Goal: Task Accomplishment & Management: Complete application form

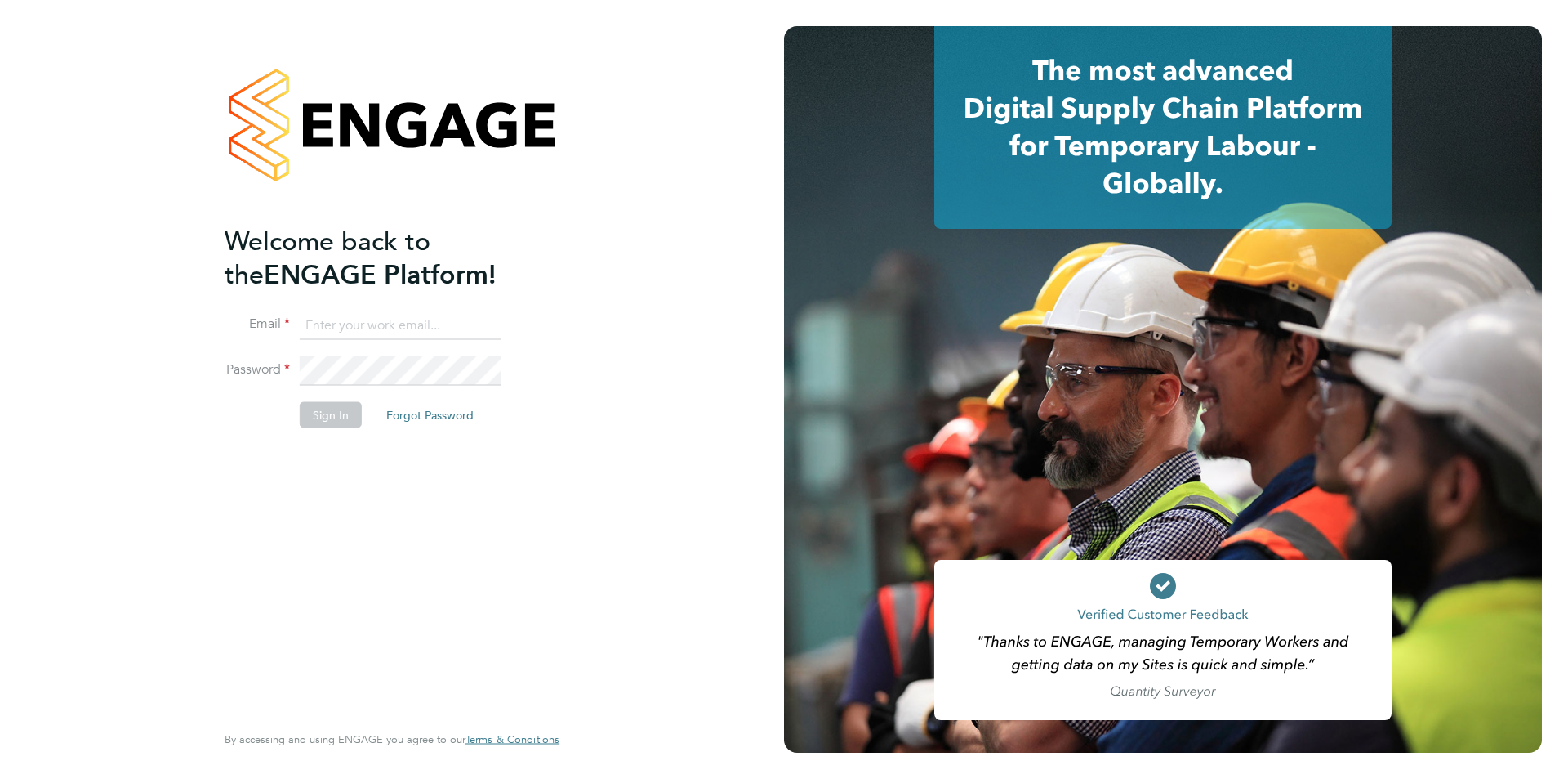
type input "anthony@bluewaterwales.com"
click at [329, 417] on button "Sign In" at bounding box center [331, 415] width 62 height 26
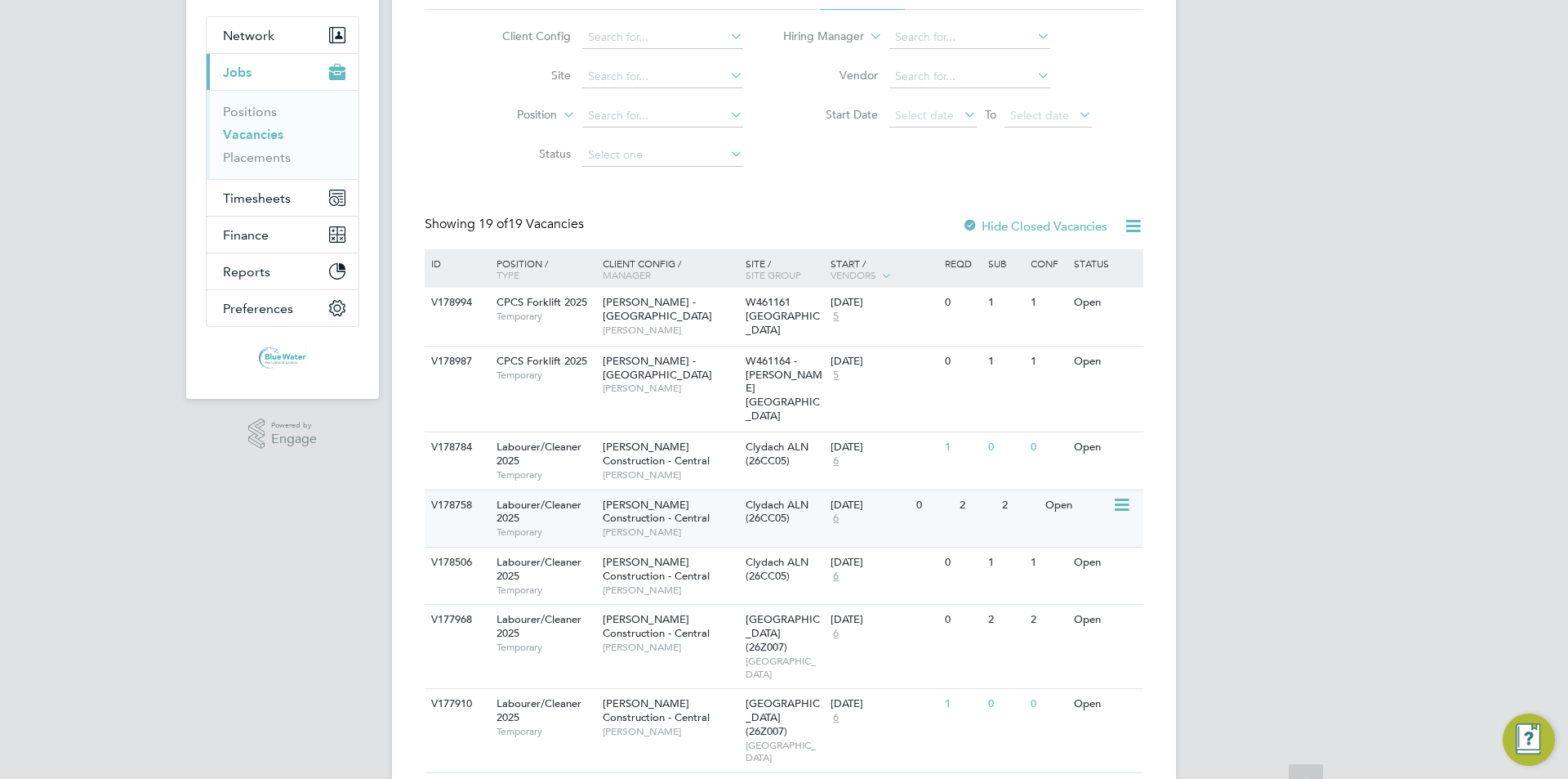
scroll to position [163, 0]
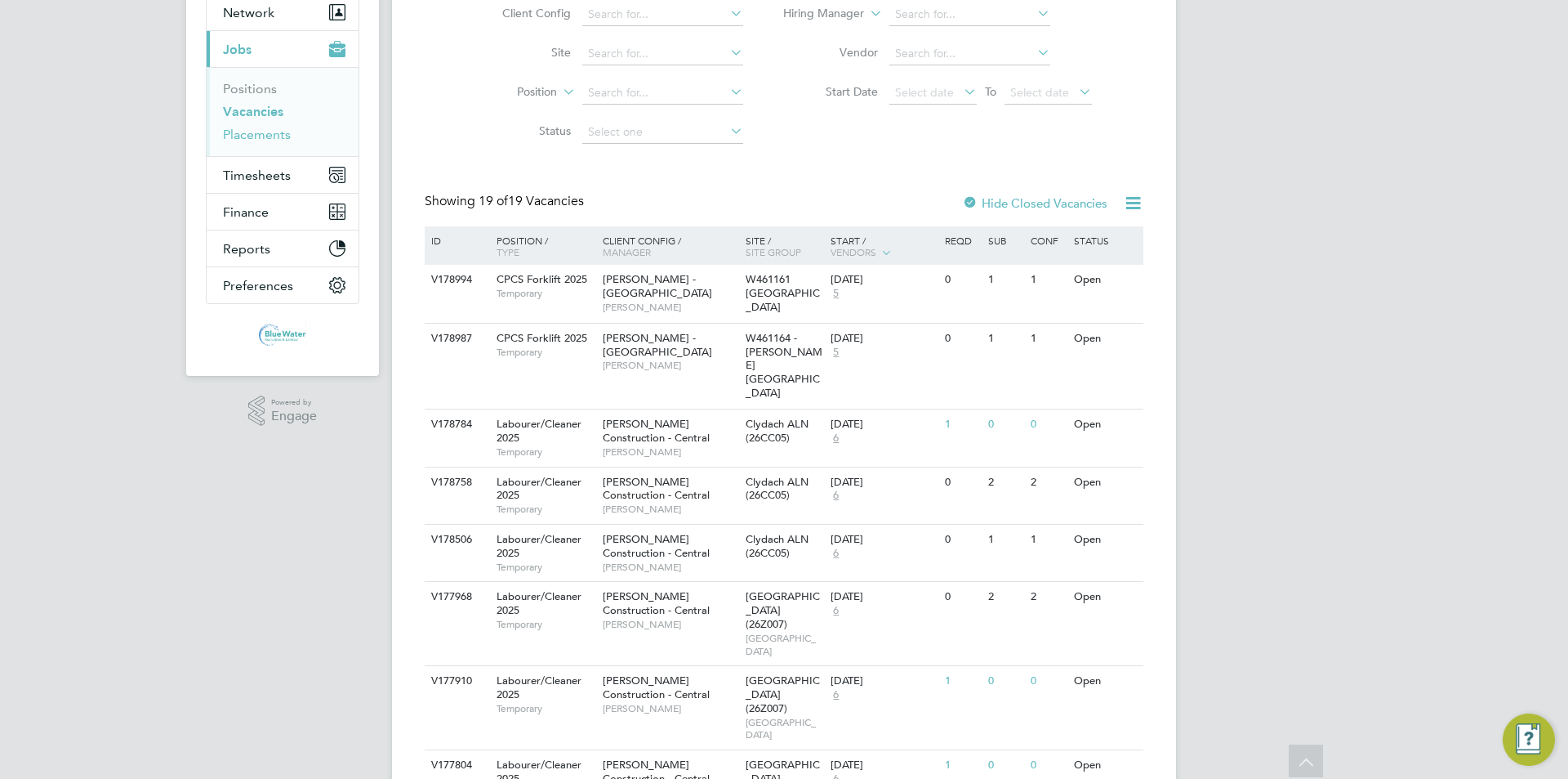
click at [239, 138] on link "Placements" at bounding box center [256, 135] width 68 height 15
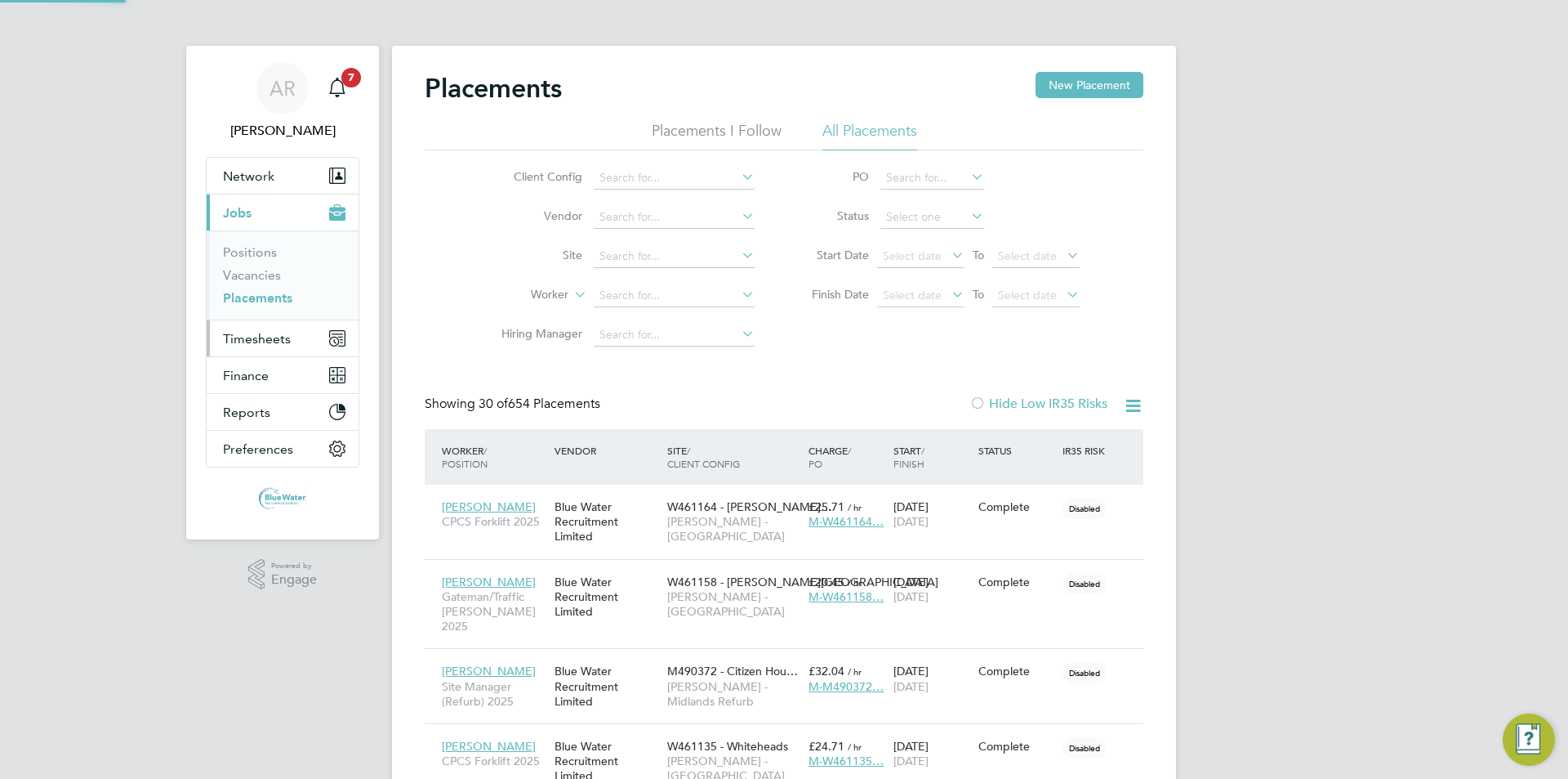
click at [254, 344] on span "Timesheets" at bounding box center [256, 338] width 68 height 15
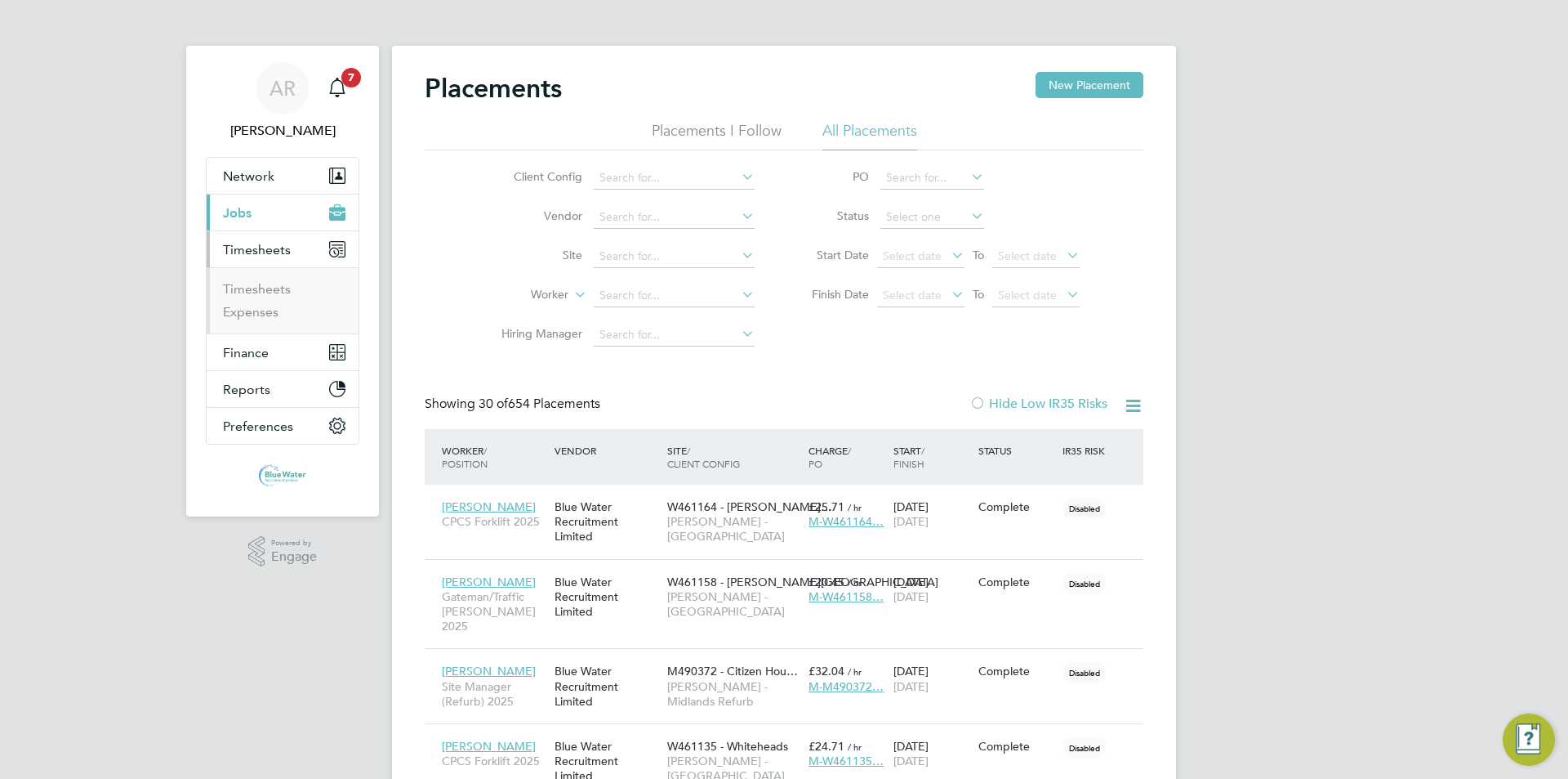
click at [277, 278] on ul "Timesheets Expenses" at bounding box center [282, 300] width 152 height 66
click at [273, 284] on link "Timesheets" at bounding box center [256, 289] width 68 height 15
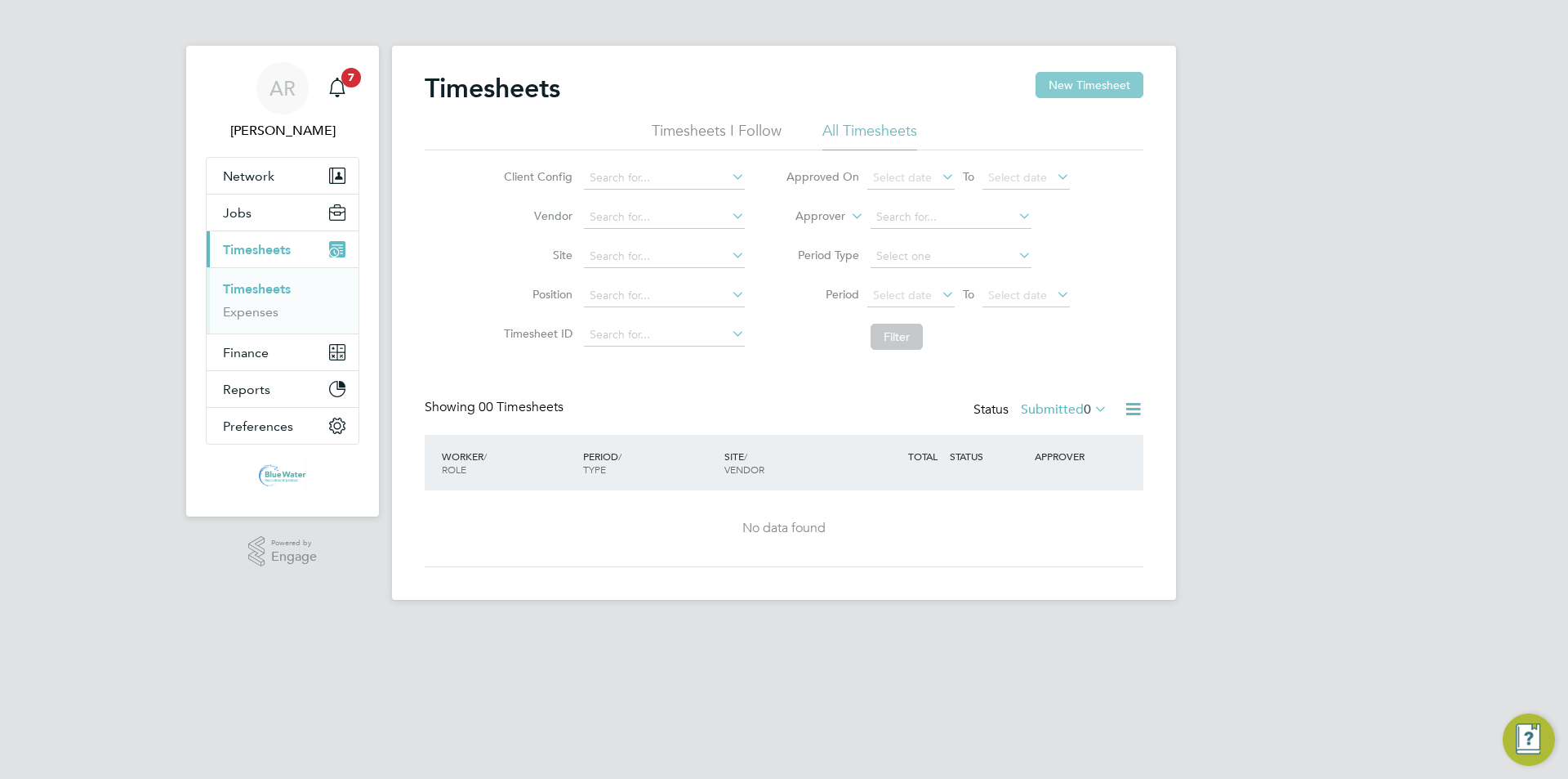
click at [1120, 89] on button "New Timesheet" at bounding box center [1090, 84] width 108 height 26
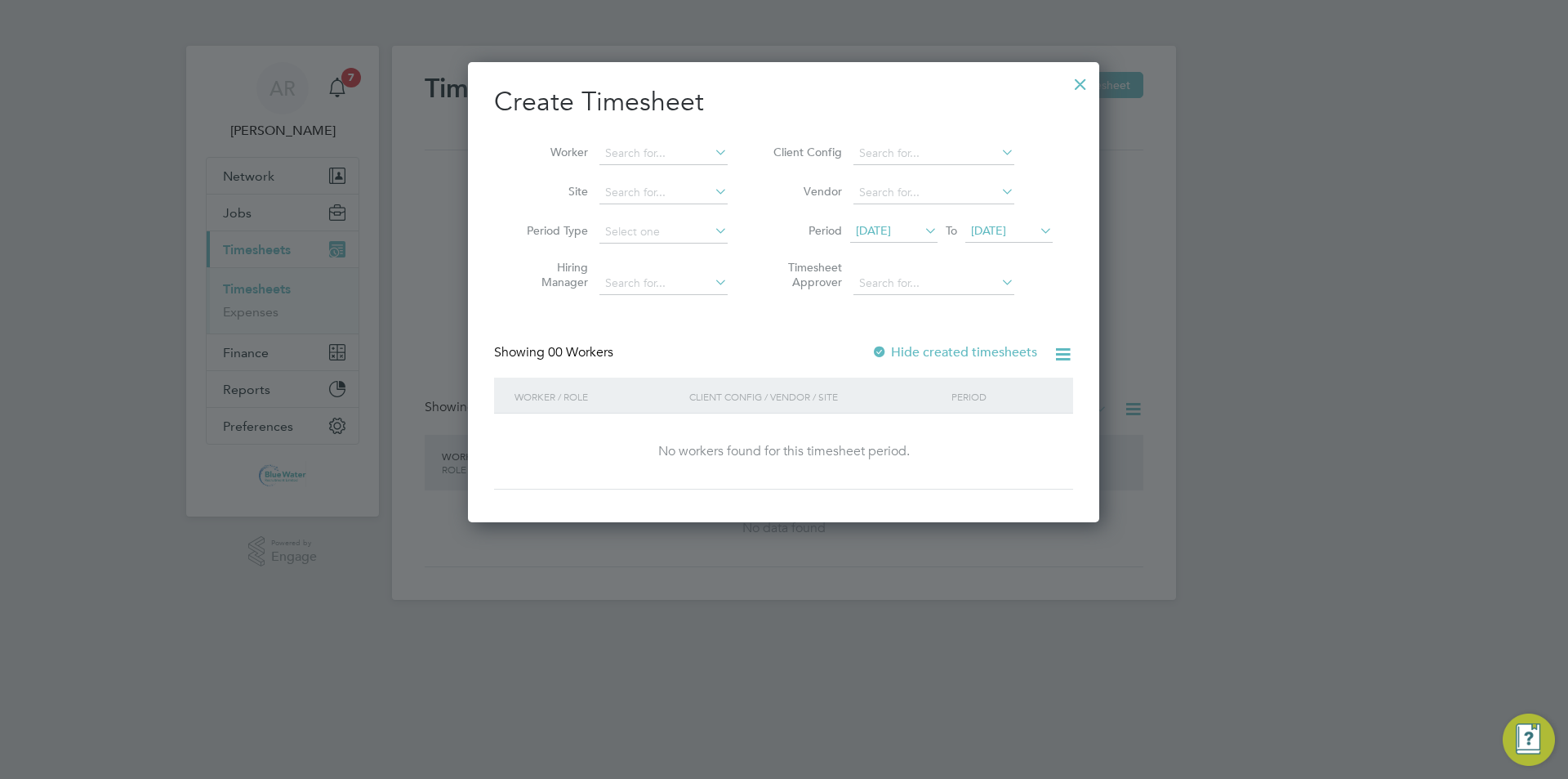
click at [891, 229] on span "[DATE]" at bounding box center [874, 230] width 35 height 14
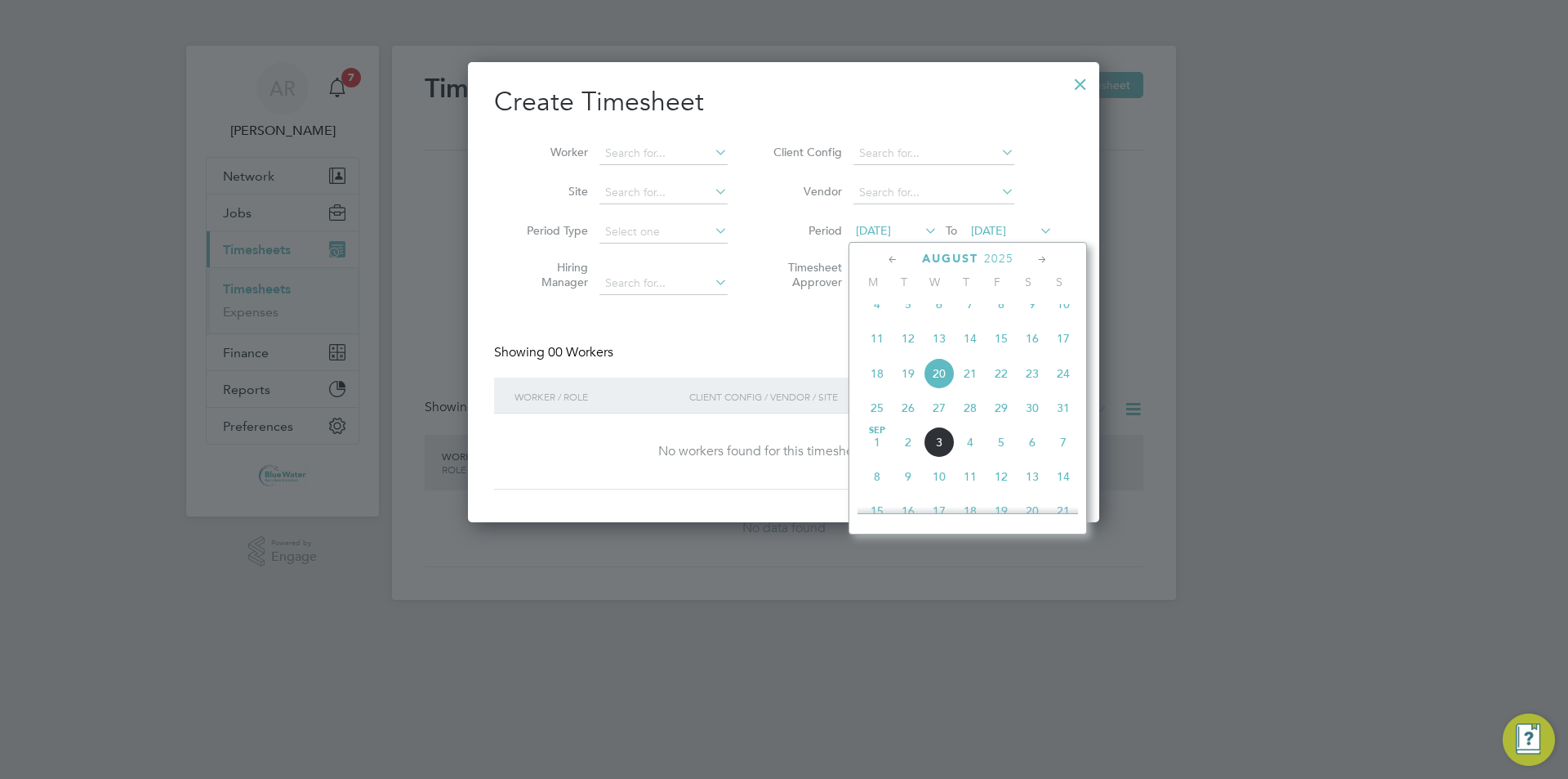
click at [1034, 420] on span "30" at bounding box center [1032, 407] width 31 height 31
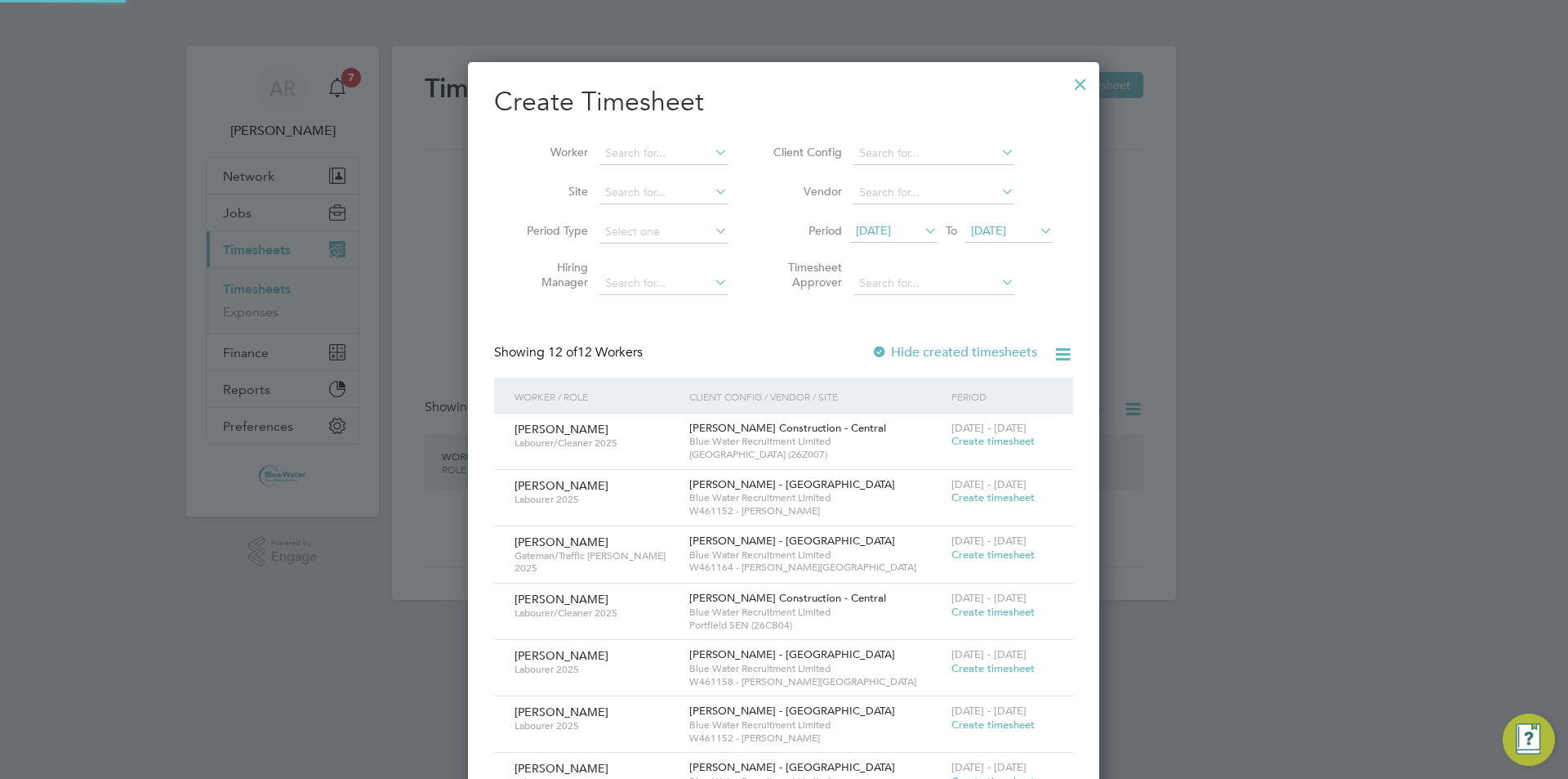
click at [1016, 238] on span "[DATE]" at bounding box center [1009, 231] width 87 height 22
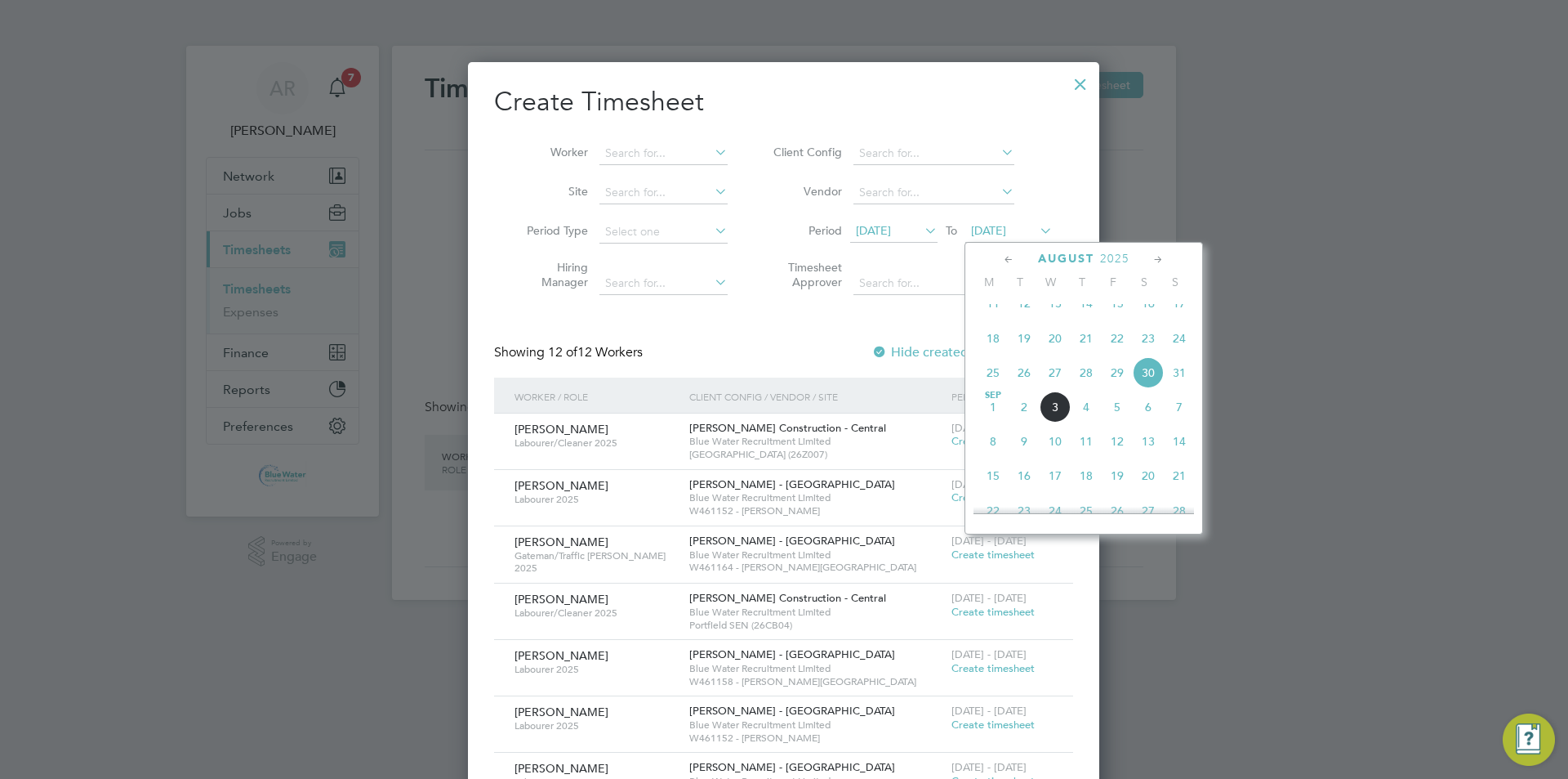
click at [1064, 419] on span "3" at bounding box center [1055, 406] width 31 height 31
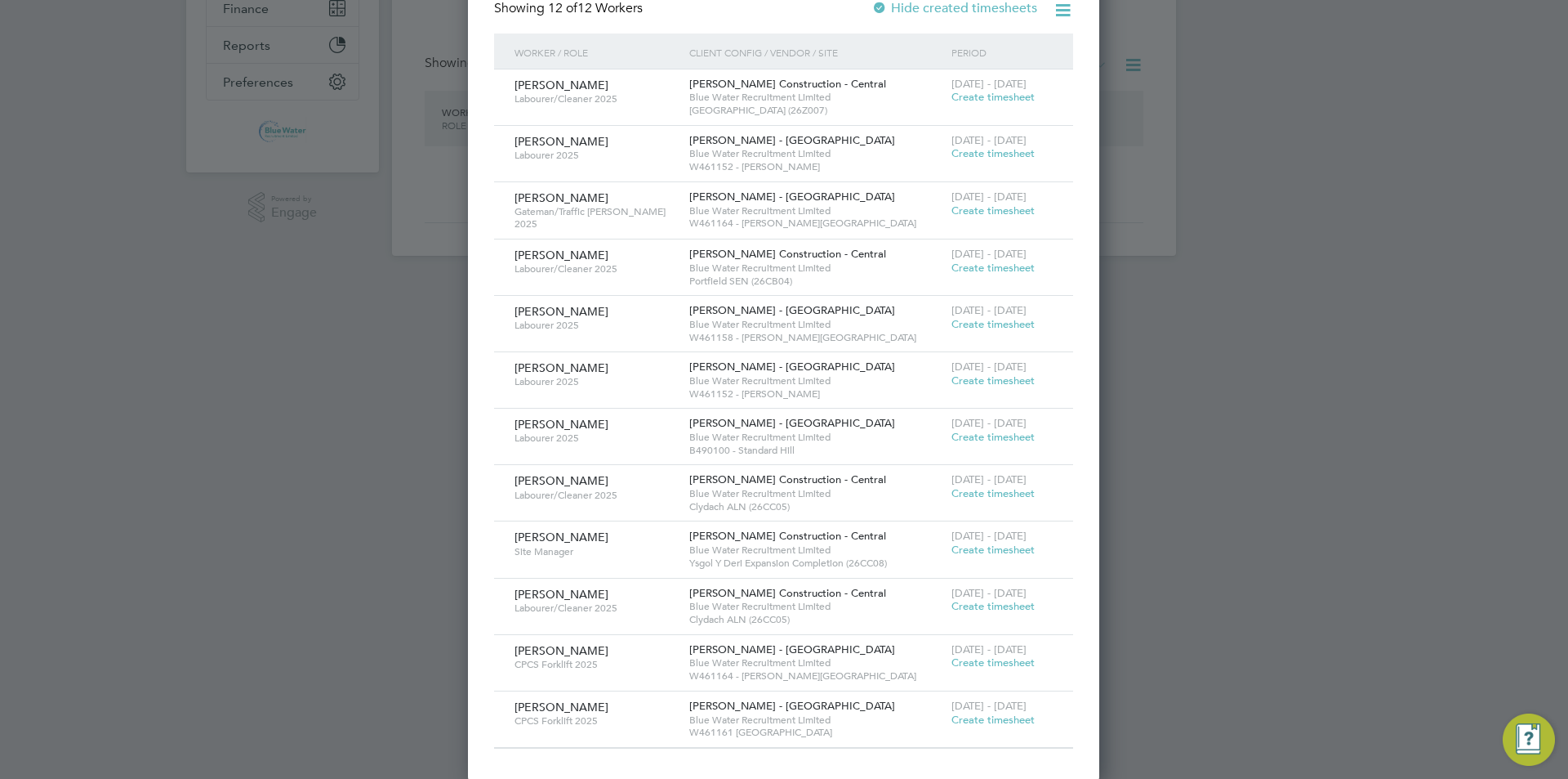
click at [995, 656] on span "Create timesheet" at bounding box center [993, 662] width 83 height 14
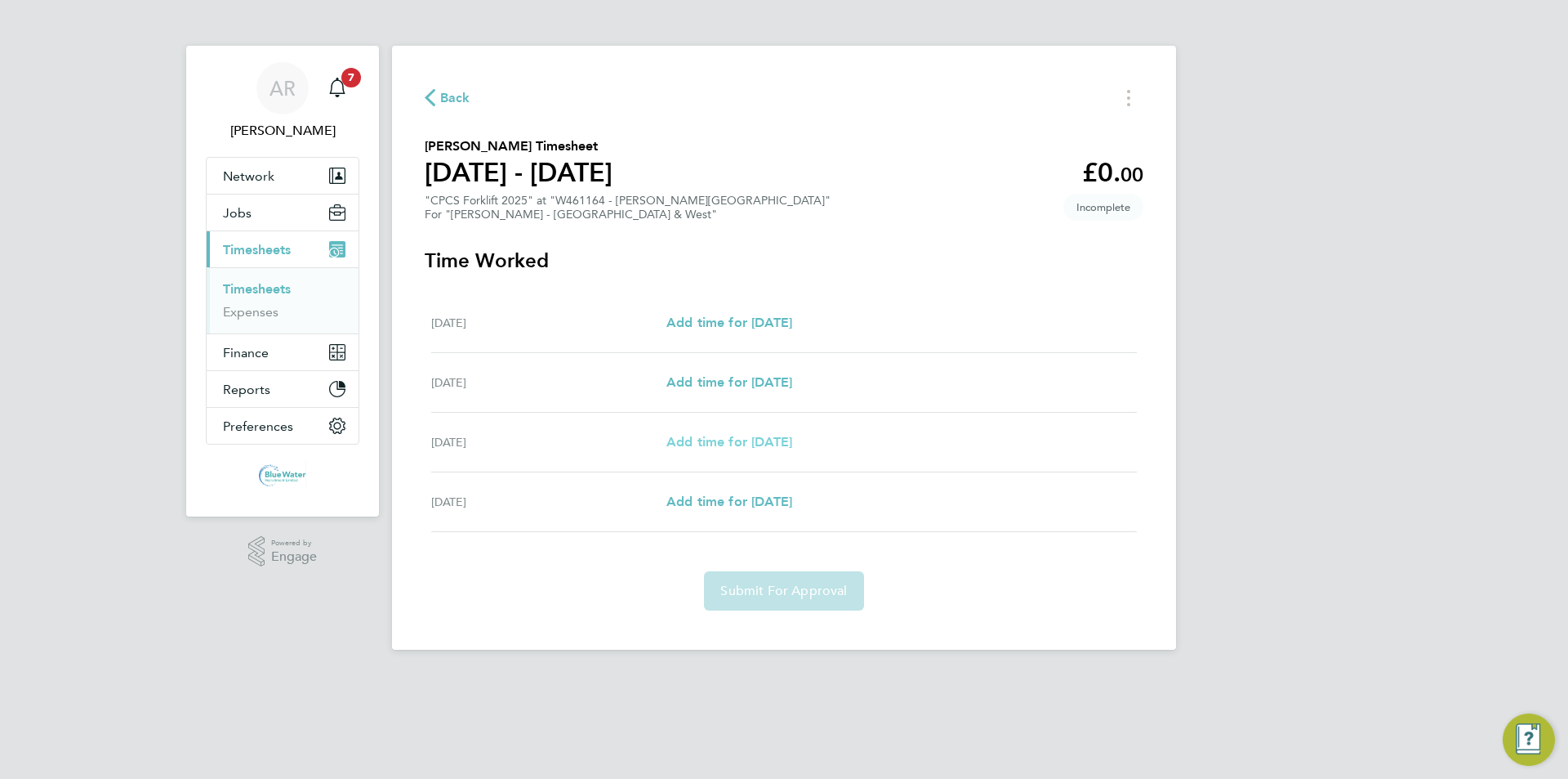
click at [723, 445] on span "Add time for [DATE]" at bounding box center [730, 442] width 126 height 15
select select "30"
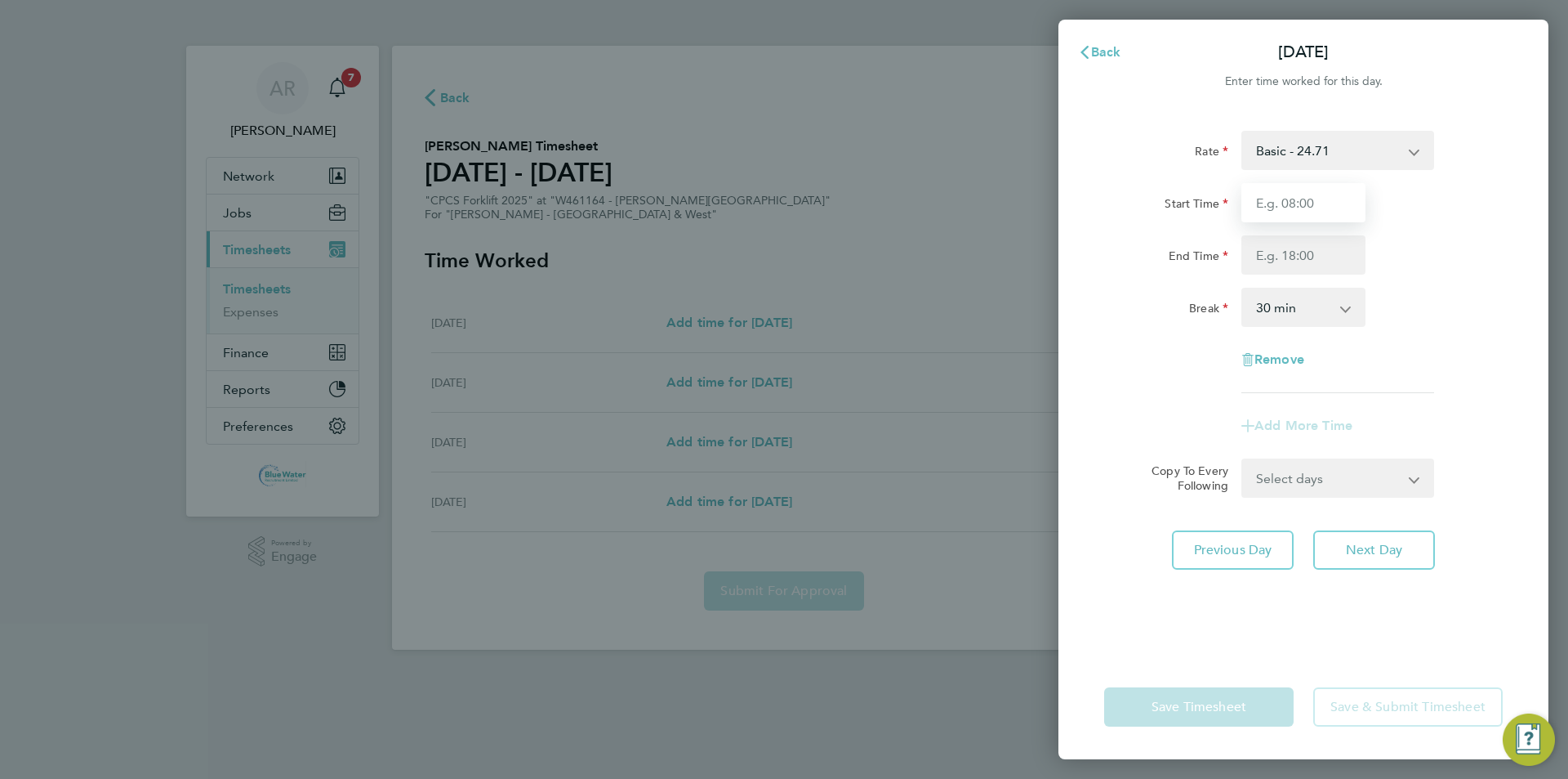
click at [1307, 211] on input "Start Time" at bounding box center [1304, 203] width 124 height 40
type input "07:30"
click at [1298, 236] on input "End Time" at bounding box center [1304, 255] width 124 height 40
type input "17:00"
click at [1505, 215] on div "Start Time 07:30" at bounding box center [1304, 203] width 412 height 40
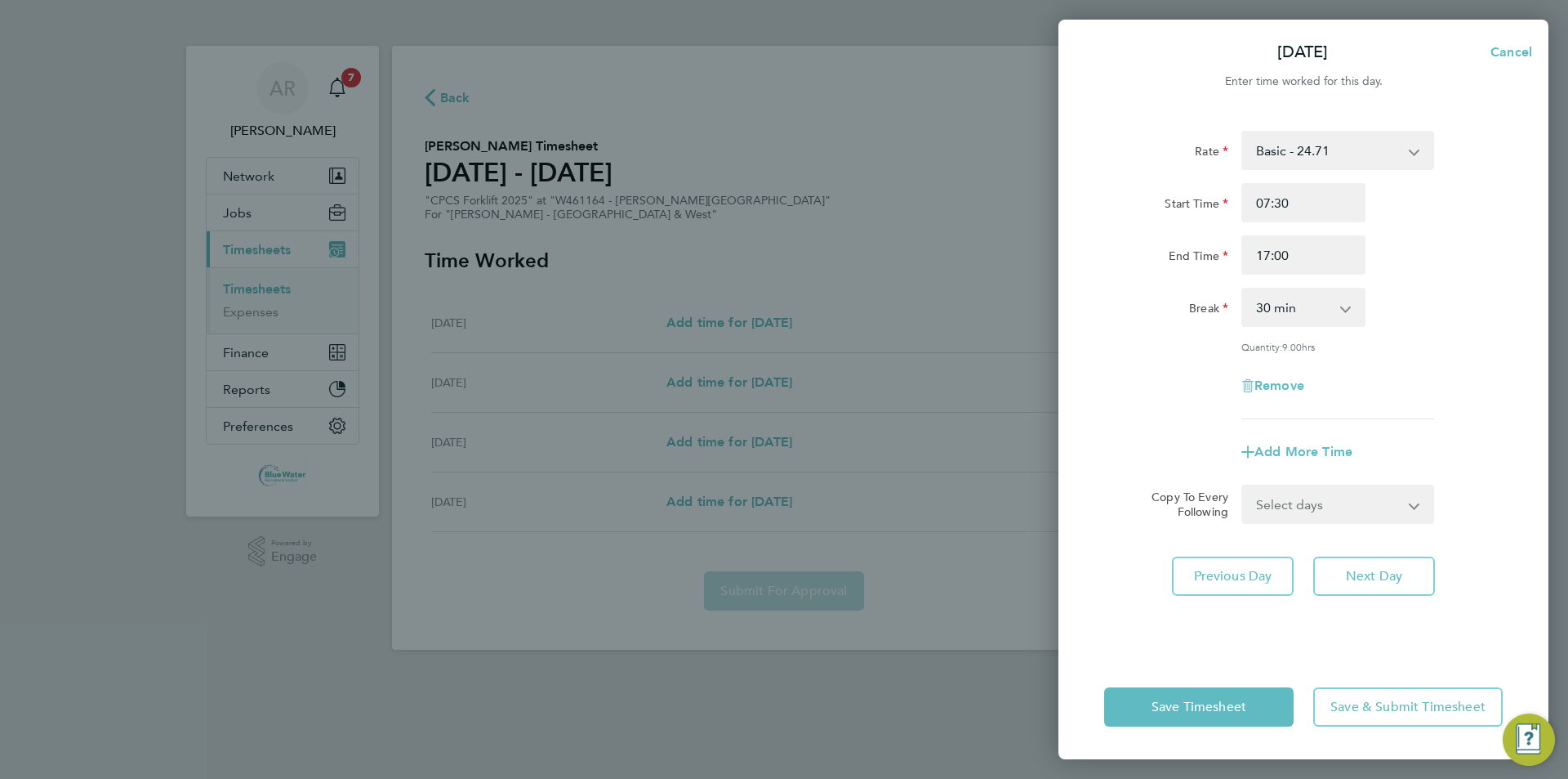
click at [1358, 294] on app-icon-cross-button at bounding box center [1354, 307] width 19 height 36
click at [1347, 304] on app-icon-cross-button at bounding box center [1354, 307] width 19 height 36
drag, startPoint x: 1409, startPoint y: 371, endPoint x: 1244, endPoint y: 543, distance: 238.3
click at [1407, 374] on div "Remove" at bounding box center [1304, 385] width 412 height 40
click at [1387, 699] on span "Save & Submit Timesheet" at bounding box center [1408, 707] width 156 height 16
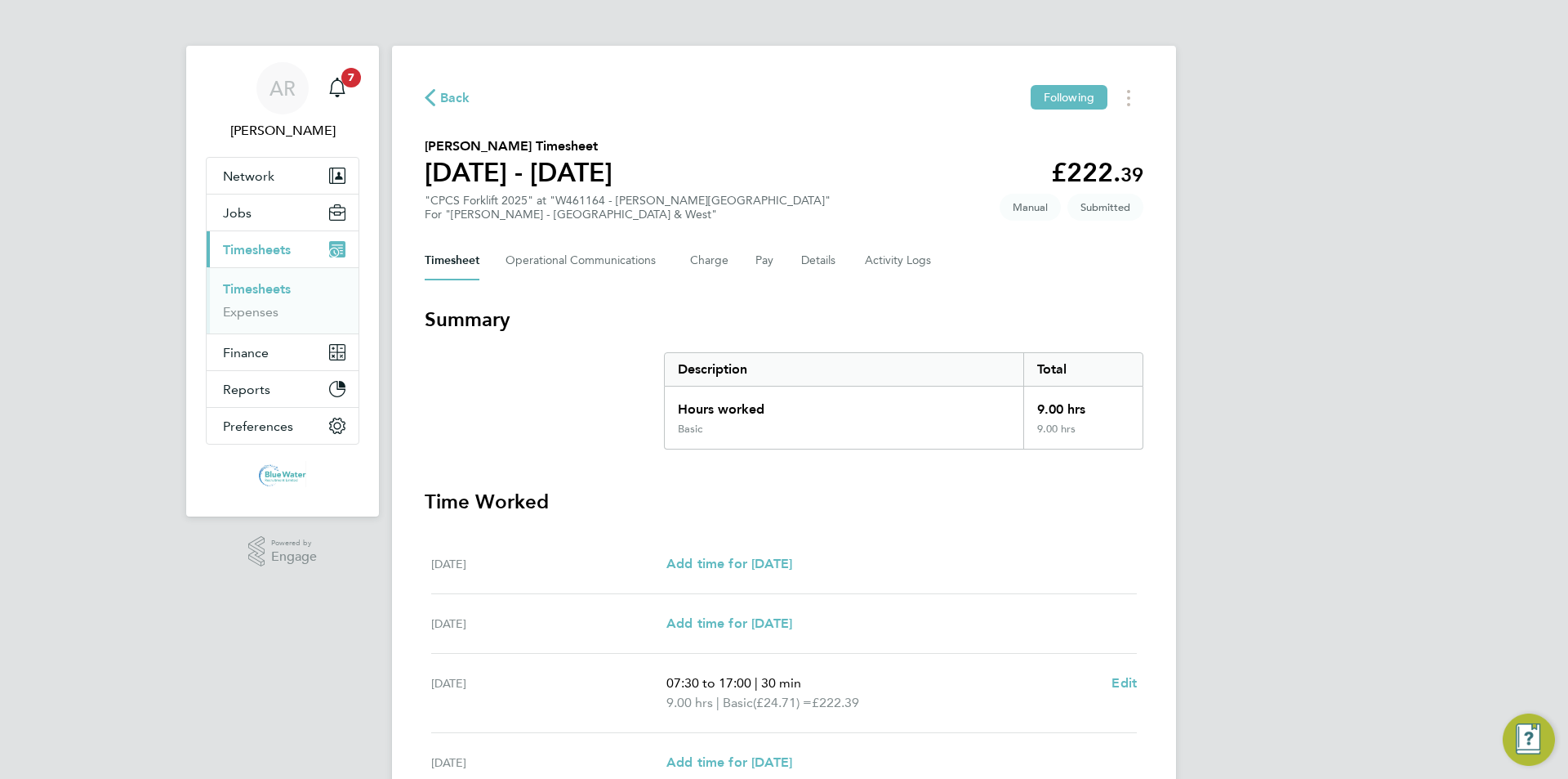
click at [285, 290] on link "Timesheets" at bounding box center [256, 289] width 68 height 15
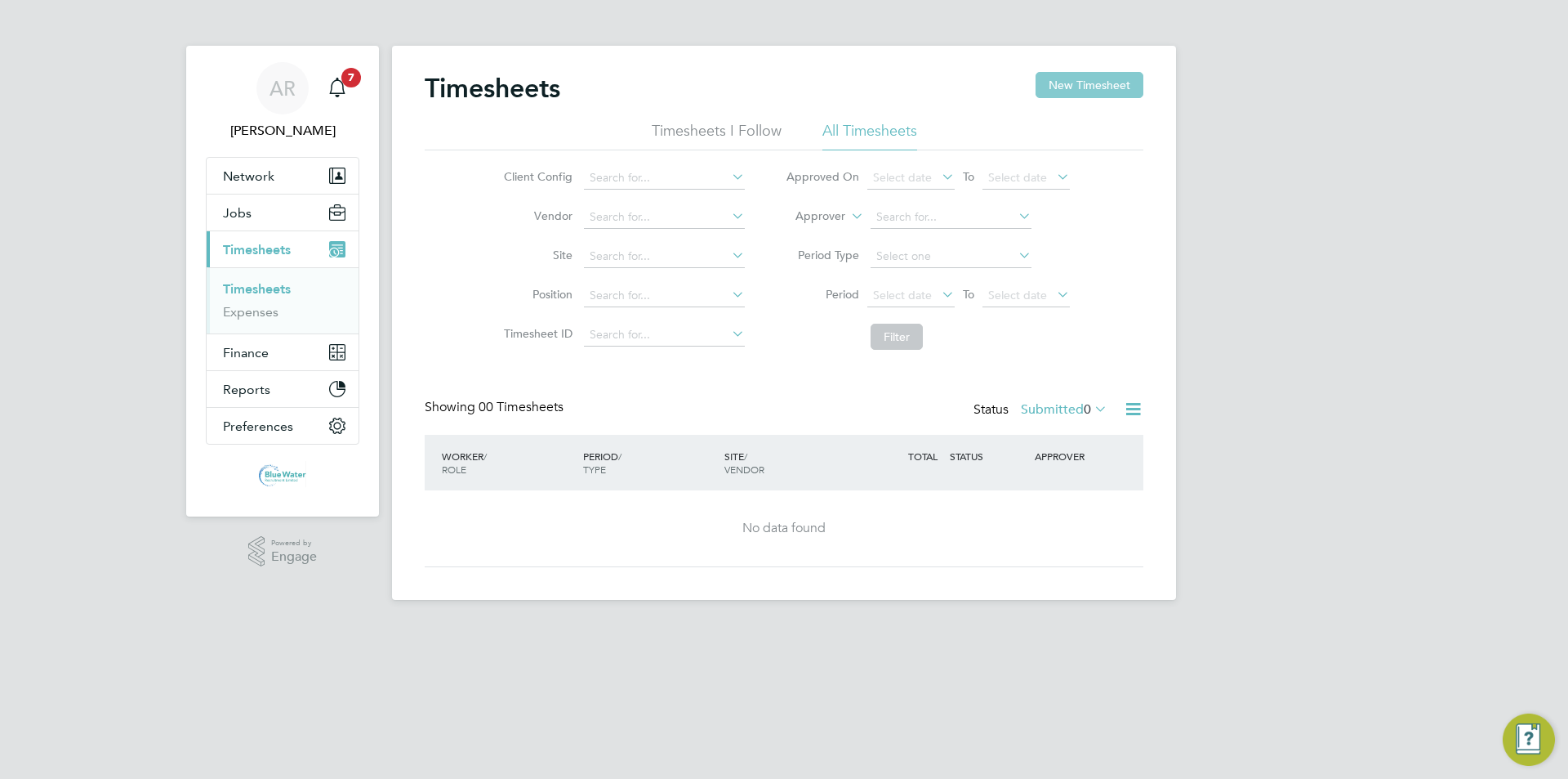
click at [1090, 77] on button "New Timesheet" at bounding box center [1090, 84] width 108 height 26
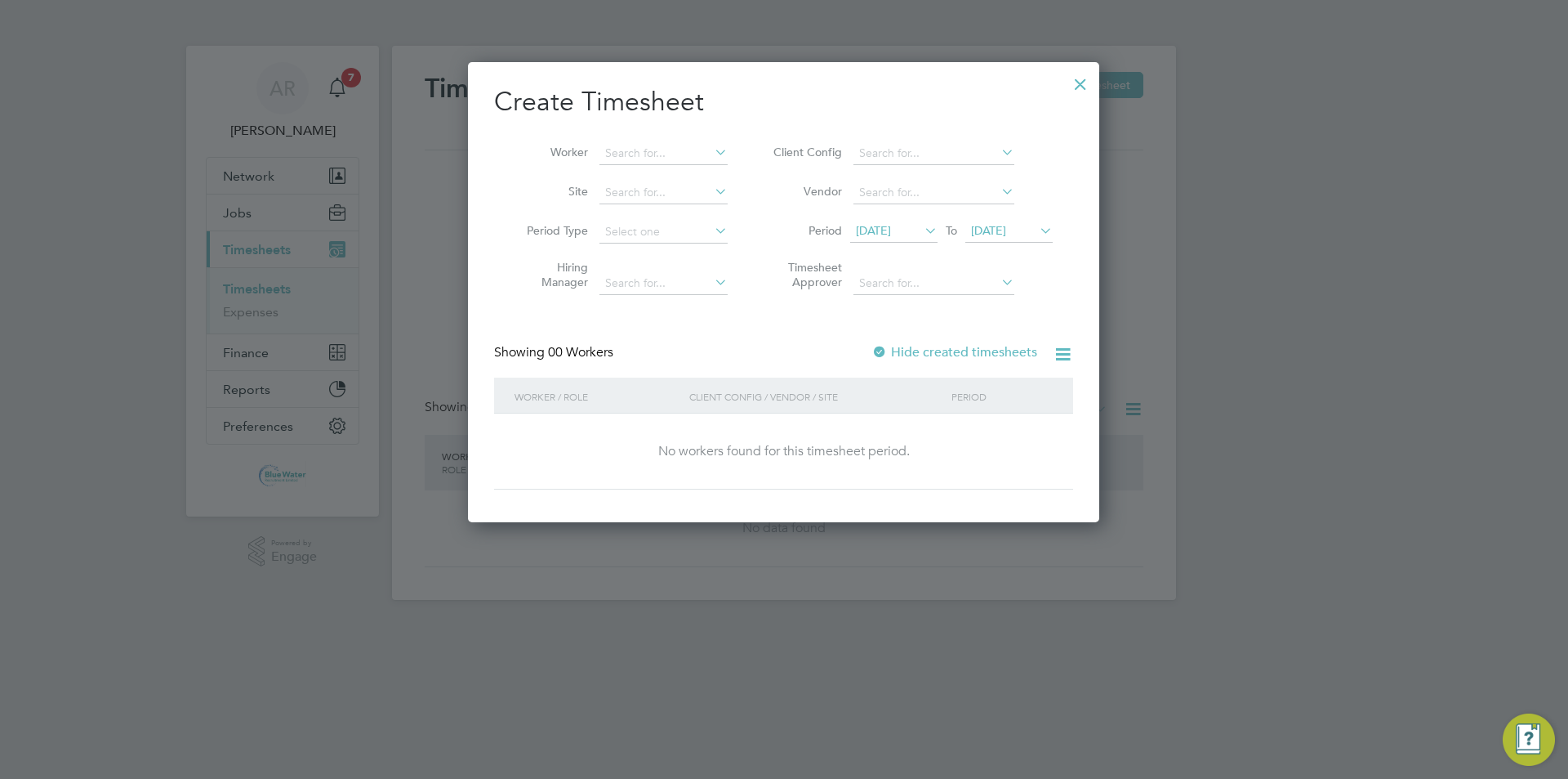
click at [891, 237] on span "[DATE]" at bounding box center [874, 230] width 35 height 14
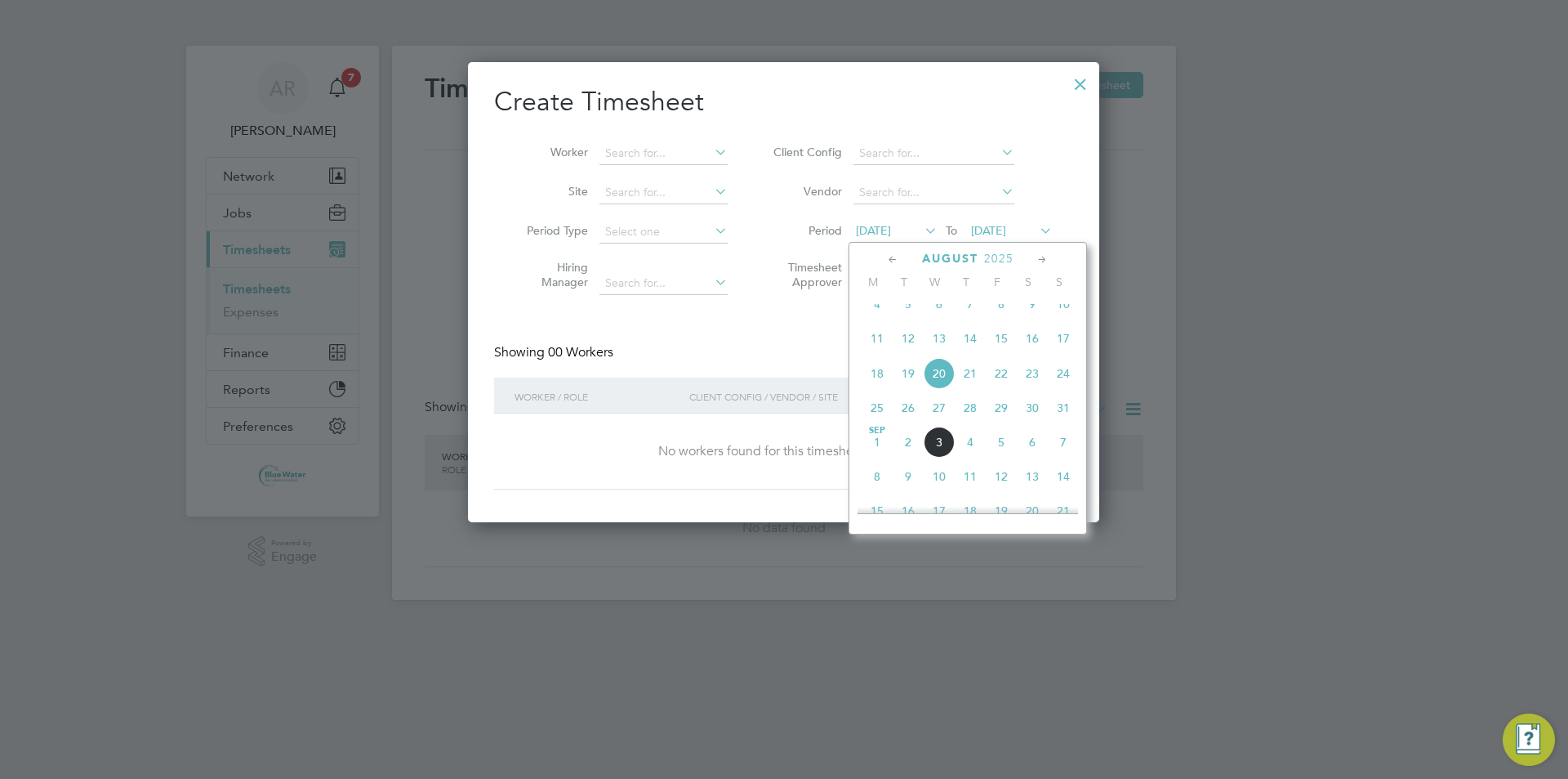
click at [1037, 421] on span "30" at bounding box center [1032, 407] width 31 height 31
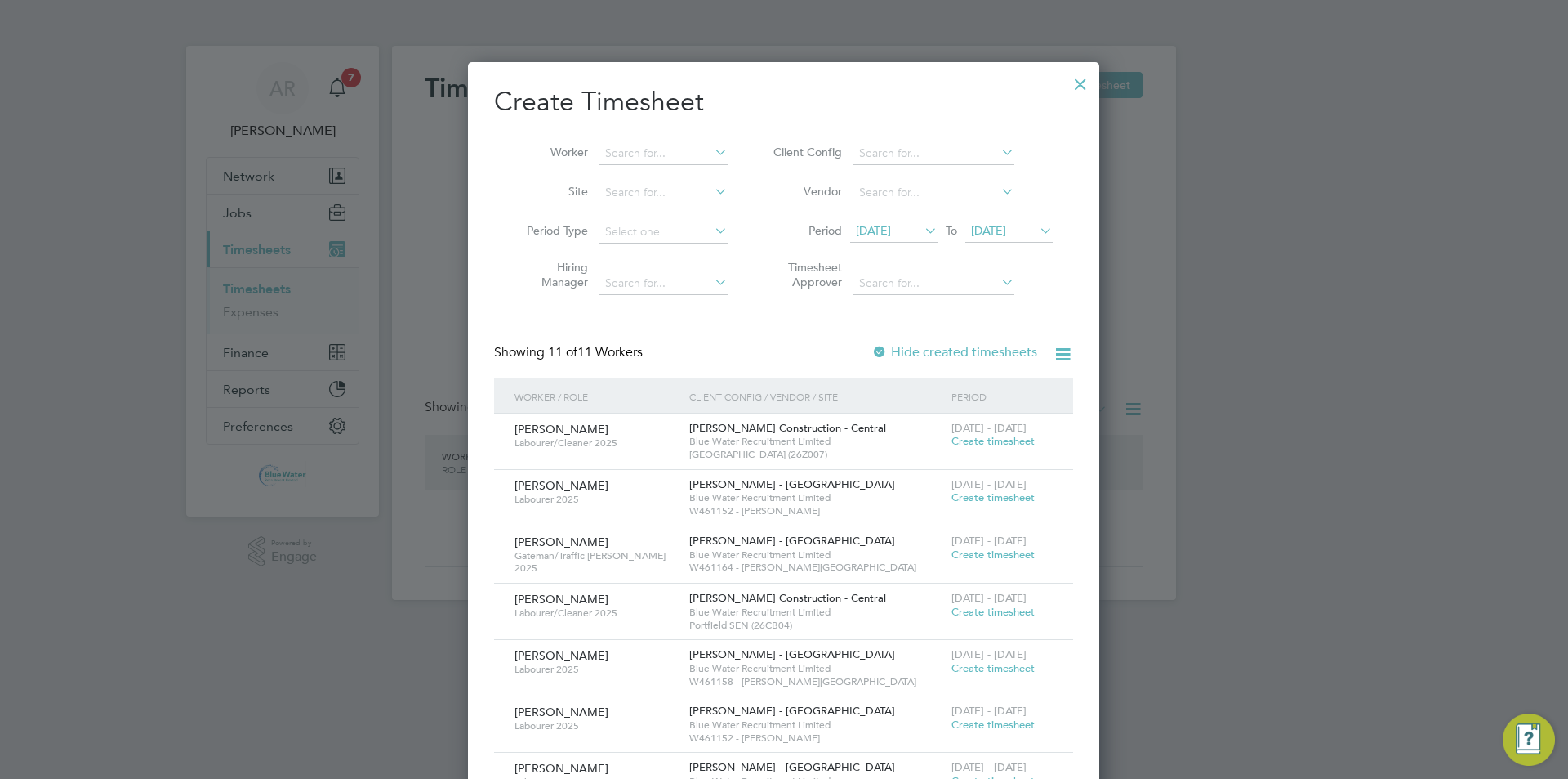
click at [1005, 226] on span "[DATE]" at bounding box center [989, 230] width 35 height 14
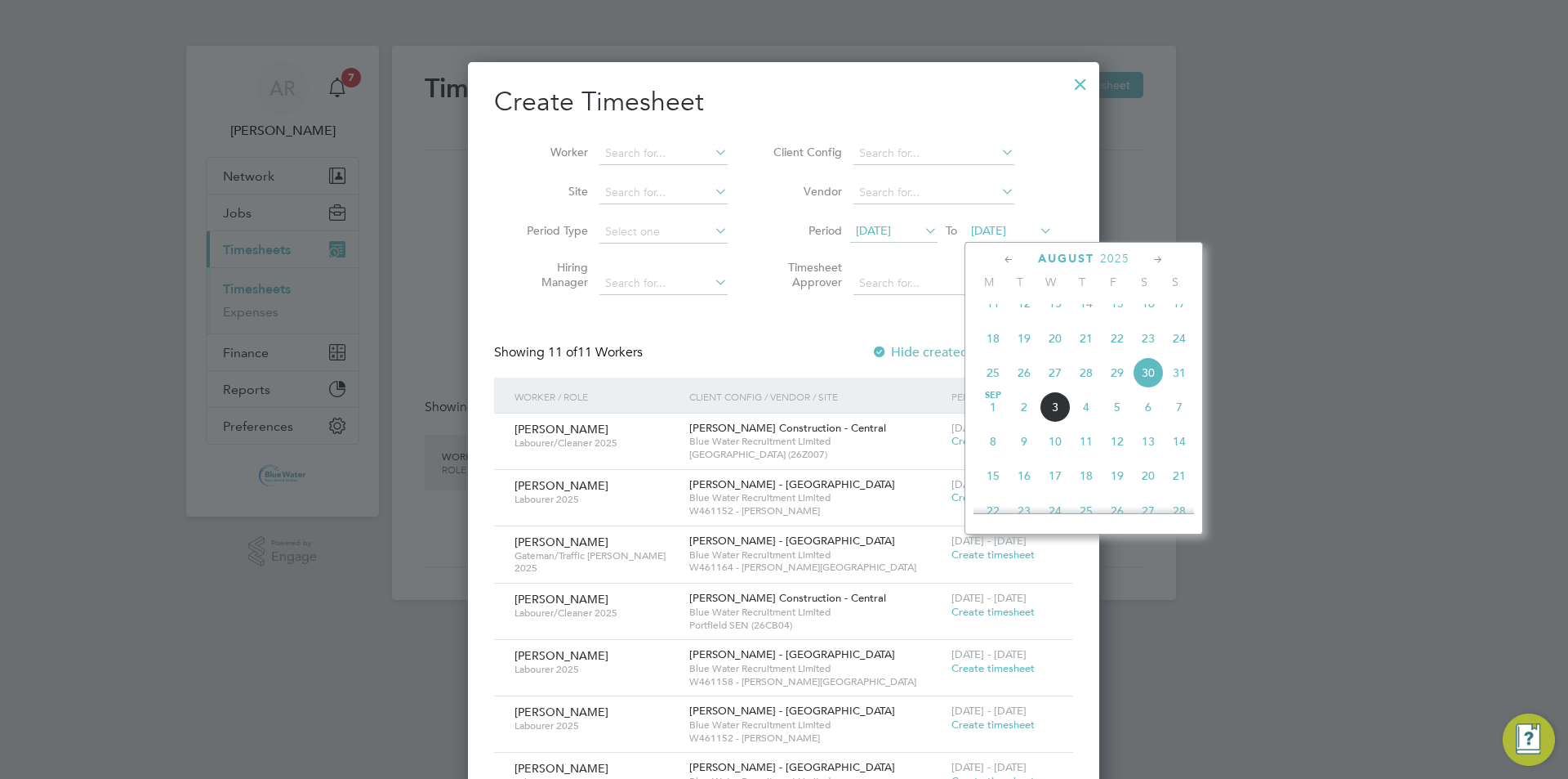
click at [1050, 417] on span "3" at bounding box center [1055, 406] width 31 height 31
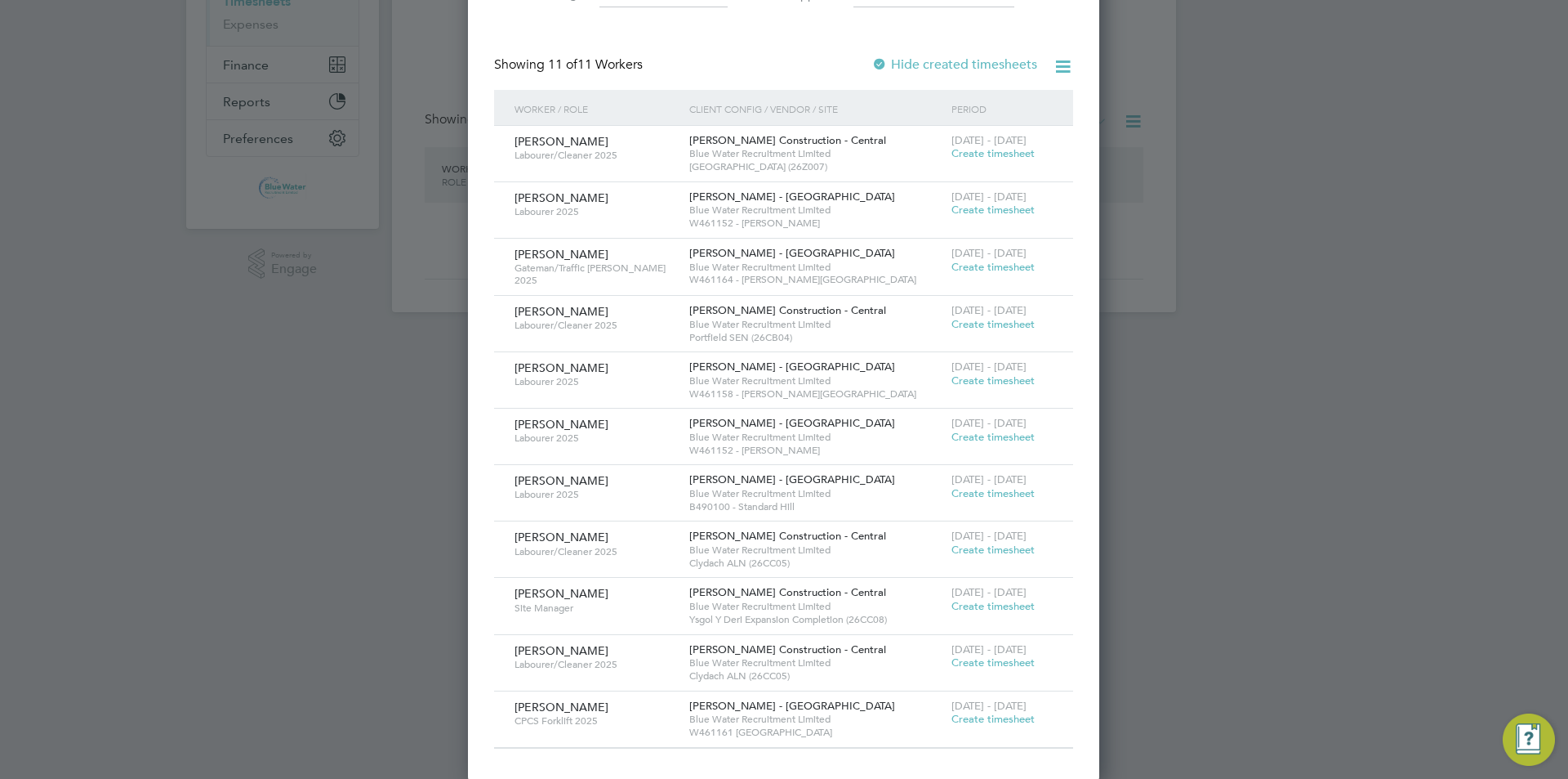
click at [985, 726] on div "[DATE] - [DATE] Create timesheet" at bounding box center [1002, 713] width 109 height 44
click at [983, 716] on span "Create timesheet" at bounding box center [993, 718] width 83 height 14
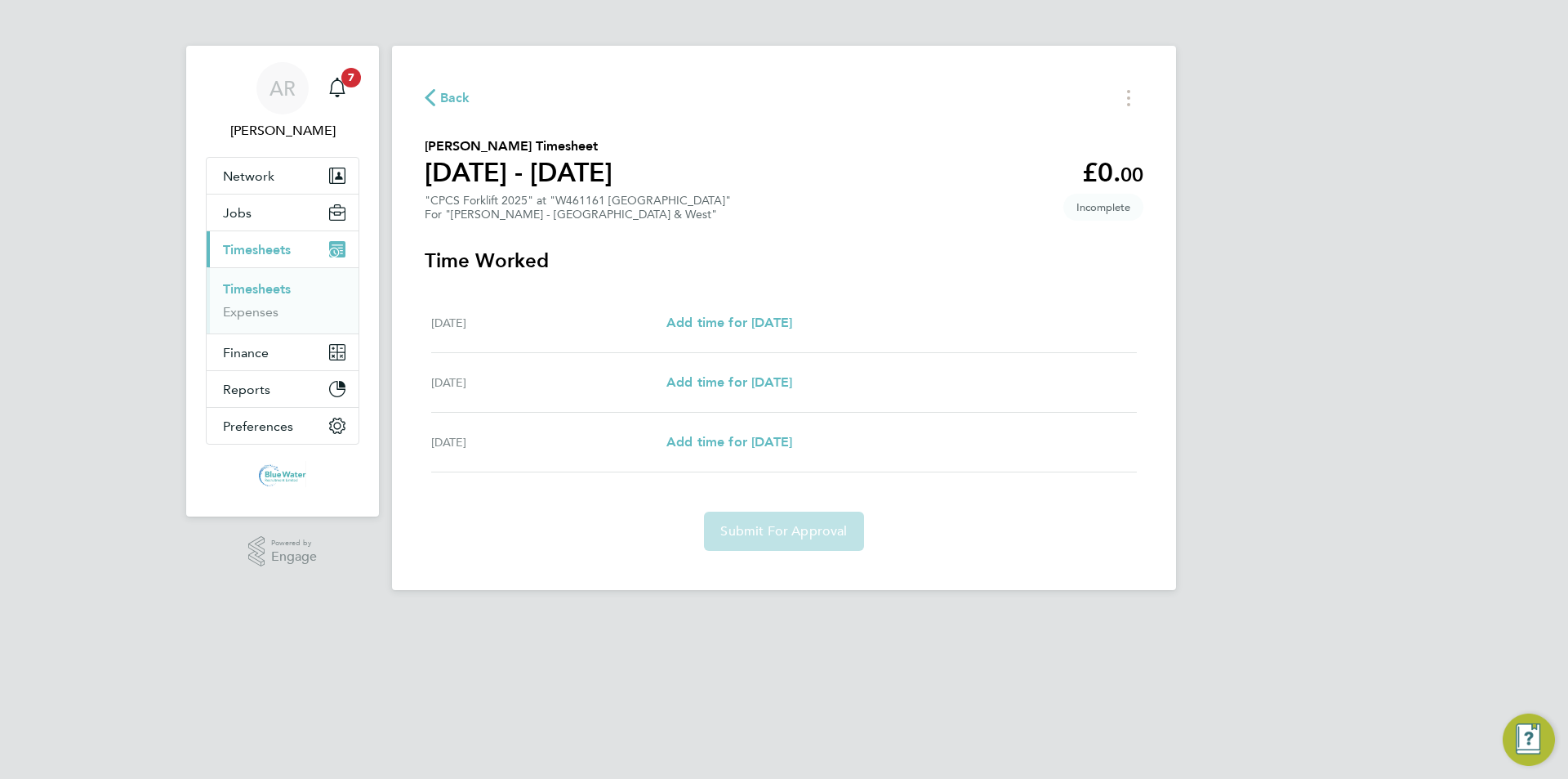
click at [744, 459] on div "[DATE] Add time for [DATE] Add time for [DATE]" at bounding box center [784, 442] width 705 height 60
click at [746, 449] on link "Add time for [DATE]" at bounding box center [730, 442] width 126 height 19
select select "30"
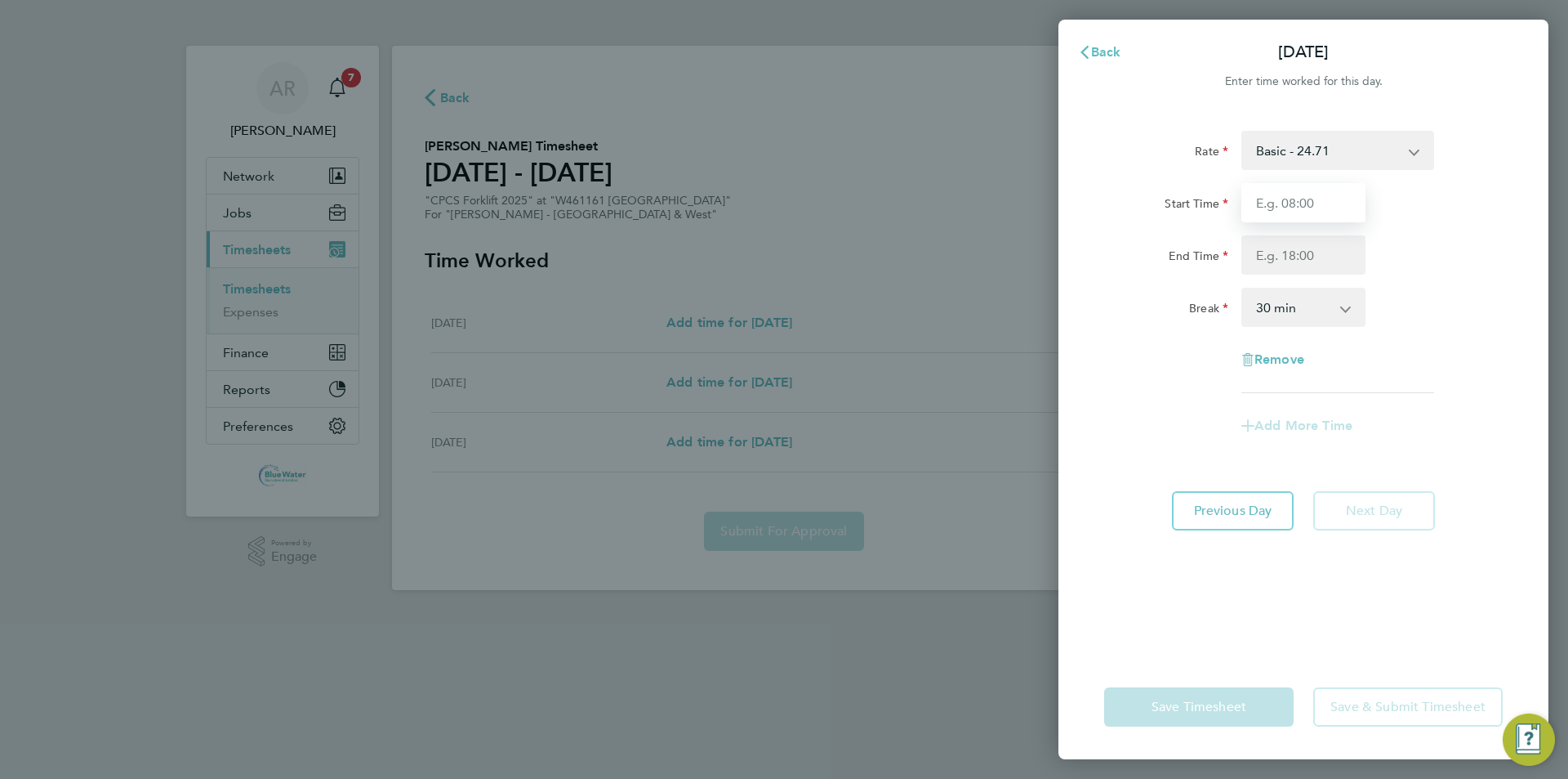
click at [1255, 197] on input "Start Time" at bounding box center [1304, 203] width 124 height 40
type input "07:30"
click at [1279, 250] on input "End Time" at bounding box center [1304, 255] width 124 height 40
type input "17:00"
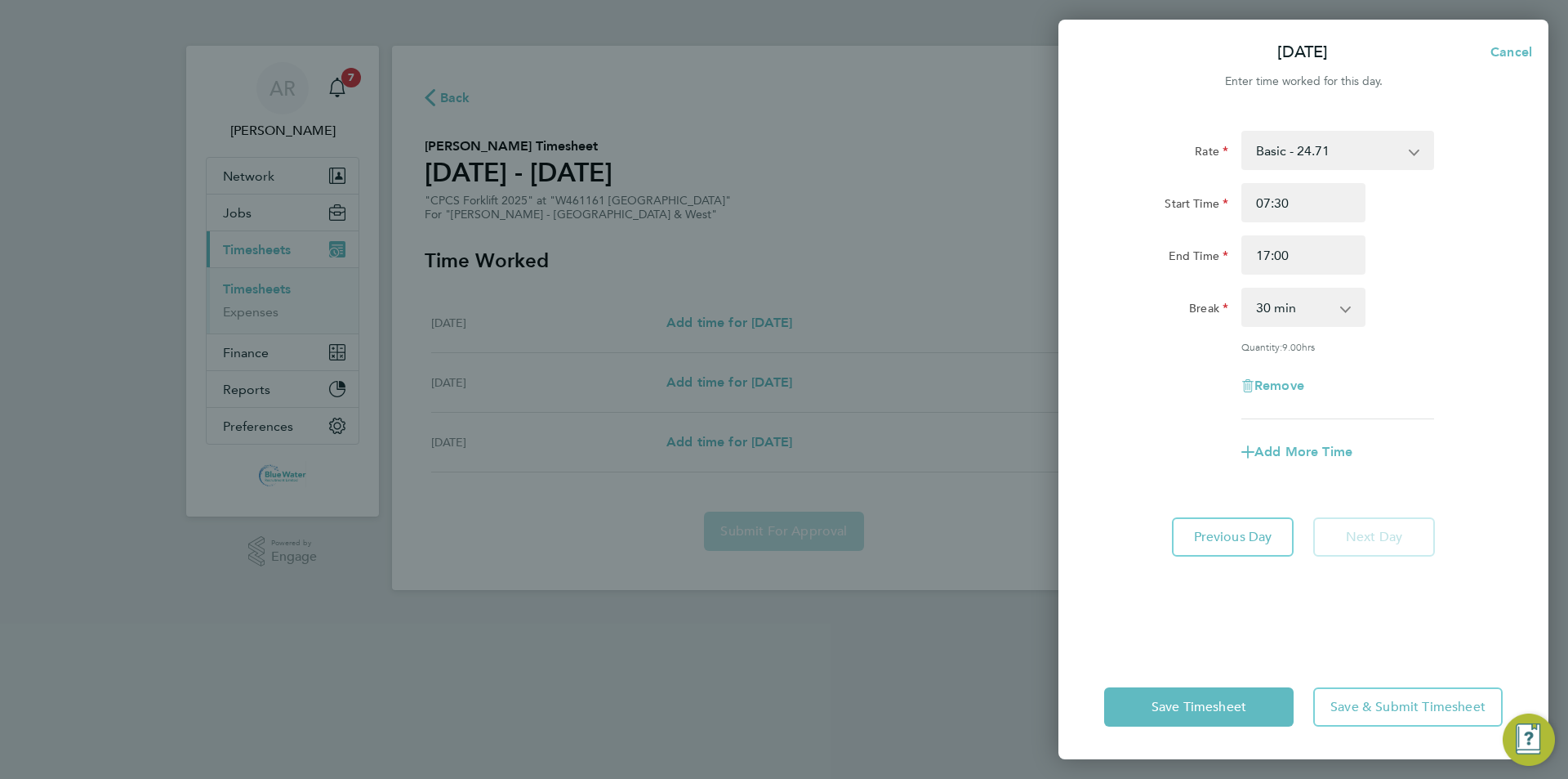
drag, startPoint x: 1402, startPoint y: 215, endPoint x: 1396, endPoint y: 221, distance: 8.5
click at [1399, 219] on div "Start Time 07:30" at bounding box center [1304, 203] width 412 height 40
click at [1389, 701] on span "Save & Submit Timesheet" at bounding box center [1408, 707] width 156 height 16
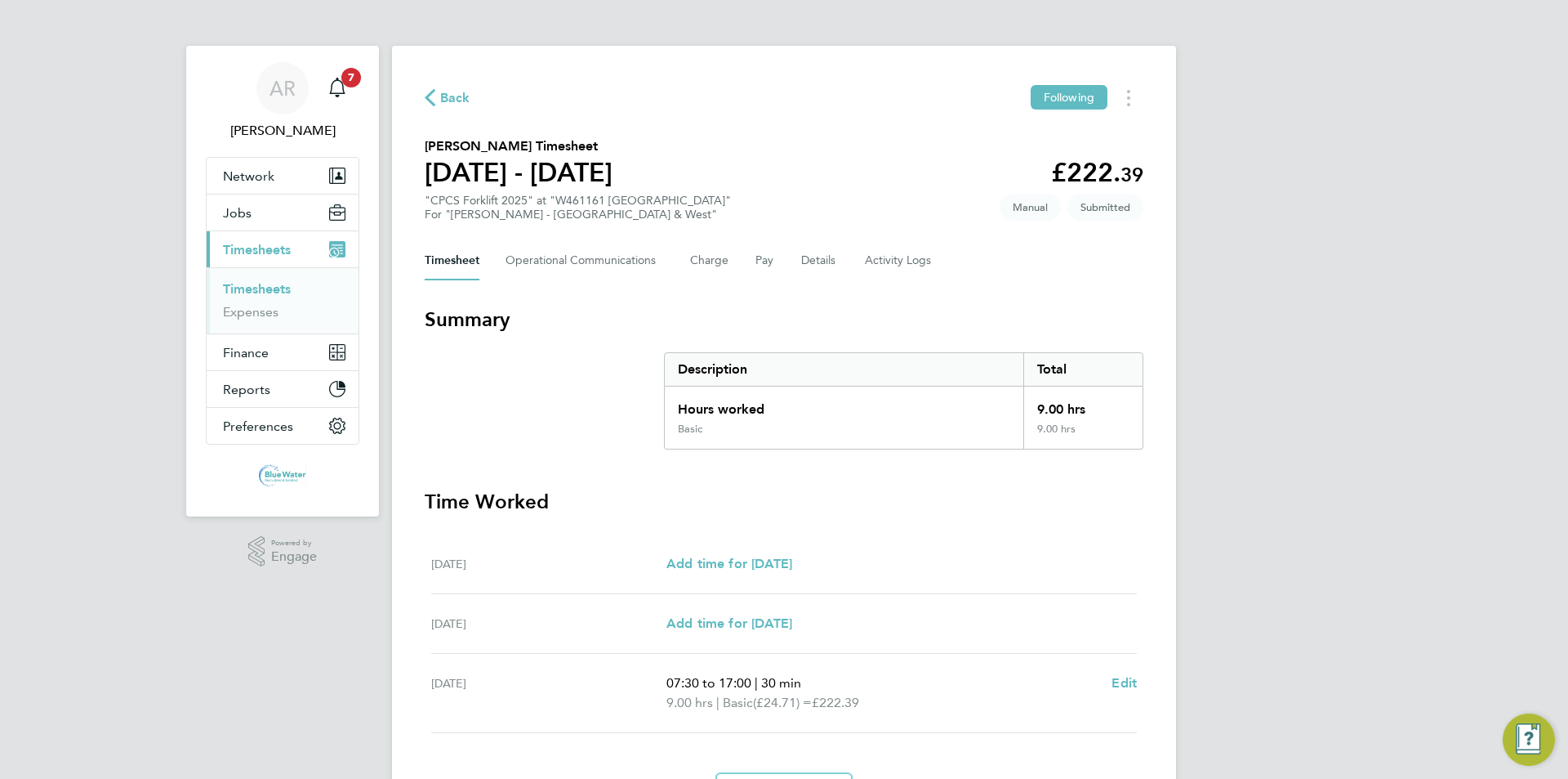
click at [254, 281] on ul "Timesheets Expenses" at bounding box center [282, 300] width 152 height 66
click at [252, 288] on link "Timesheets" at bounding box center [256, 289] width 68 height 15
